Goal: Find specific page/section: Find specific page/section

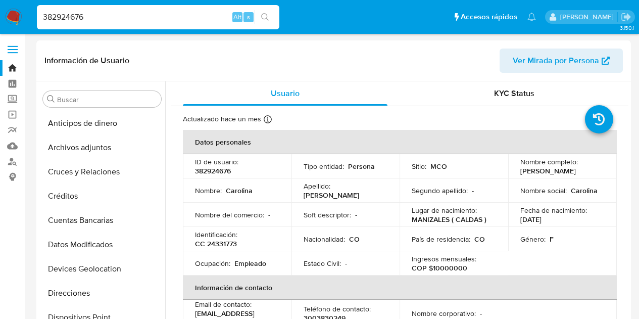
select select "10"
click at [0, 14] on nav "Pausado Ver notificaciones 382924676 Alt s Accesos rápidos Presiona las siguien…" at bounding box center [319, 17] width 639 height 34
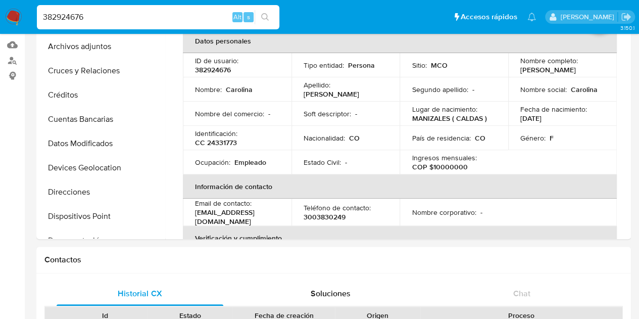
scroll to position [556, 0]
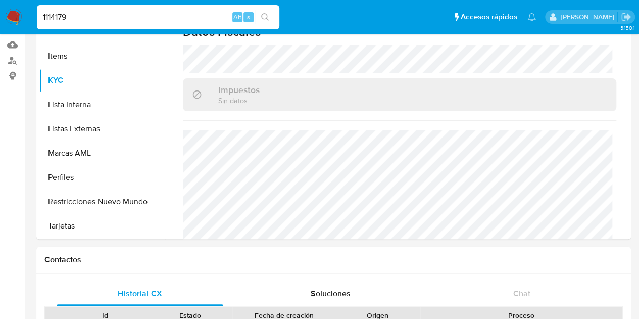
type input "1114179"
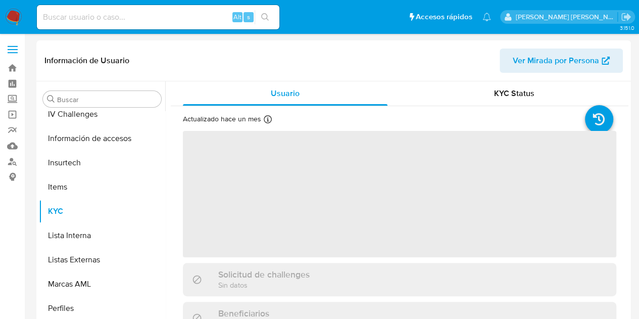
scroll to position [403, 0]
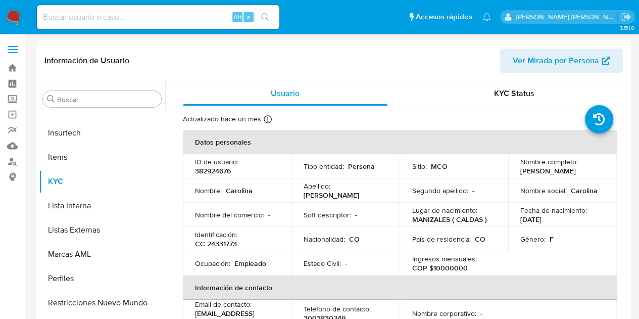
select select "10"
click at [149, 14] on input at bounding box center [158, 17] width 243 height 13
paste input "366906138"
type input "366906138"
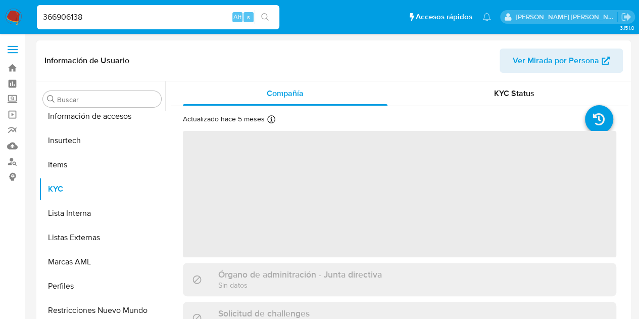
scroll to position [403, 0]
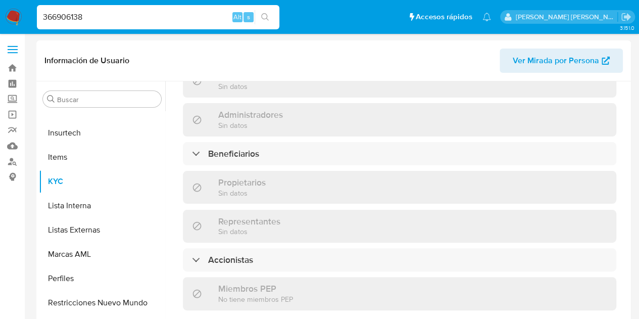
select select "10"
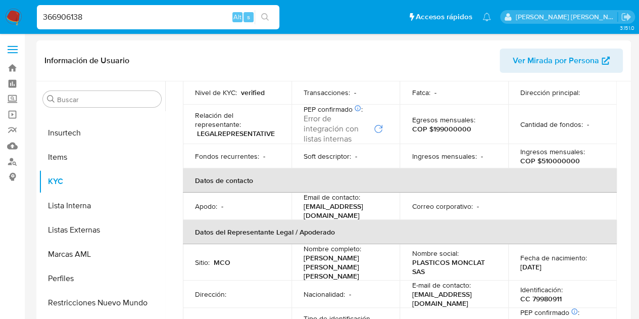
scroll to position [0, 0]
